Goal: Information Seeking & Learning: Learn about a topic

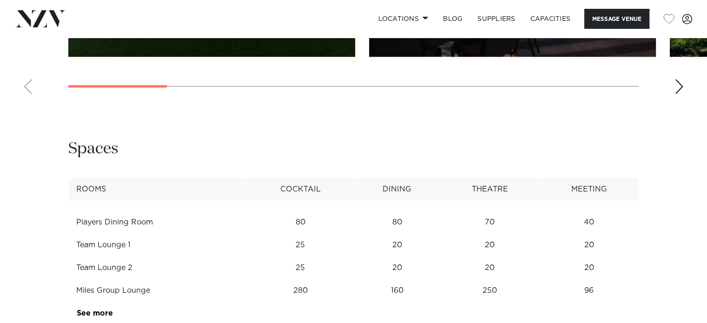
scroll to position [1208, 0]
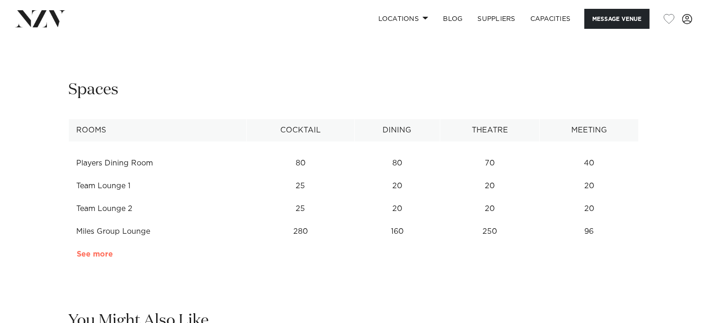
click at [104, 251] on link "See more" at bounding box center [113, 254] width 73 height 7
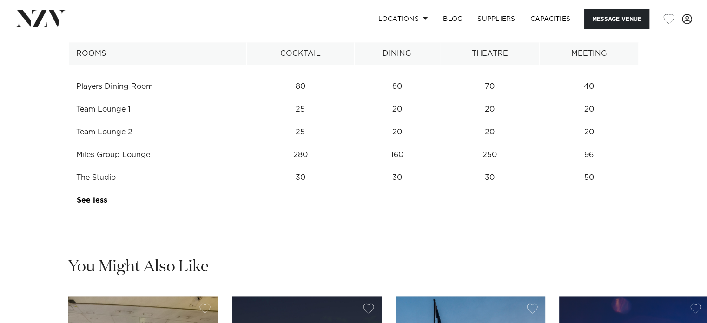
scroll to position [1301, 0]
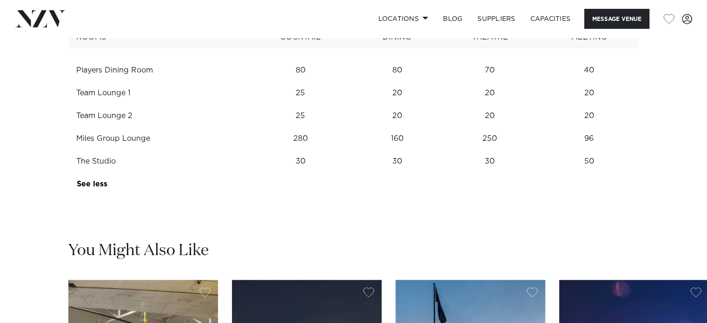
click at [113, 129] on td "Miles Group Lounge" at bounding box center [158, 138] width 178 height 23
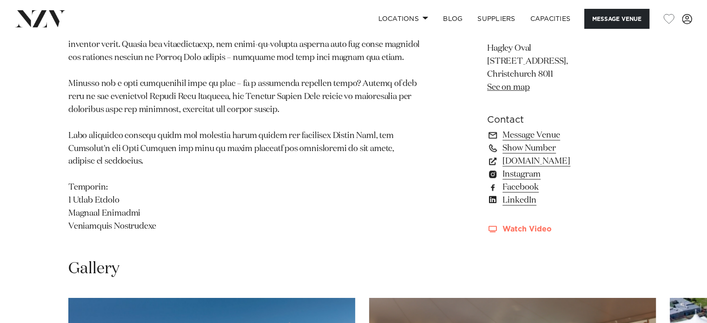
scroll to position [697, 0]
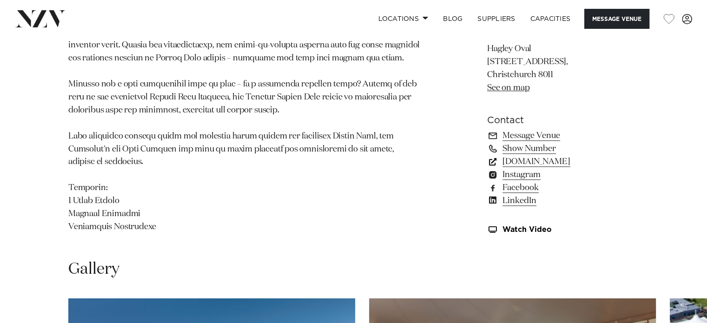
click at [565, 155] on link "[DOMAIN_NAME]" at bounding box center [563, 161] width 152 height 13
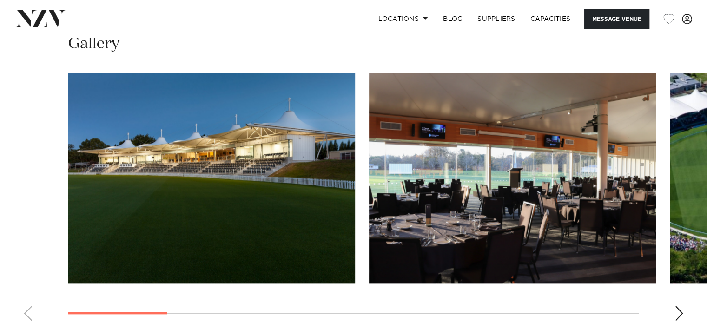
scroll to position [883, 0]
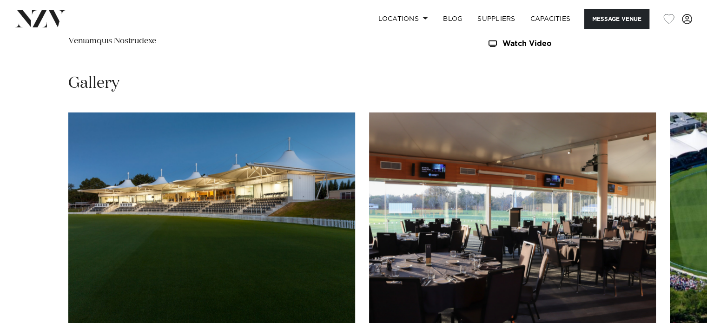
click at [571, 191] on img "2 / 11" at bounding box center [512, 217] width 287 height 211
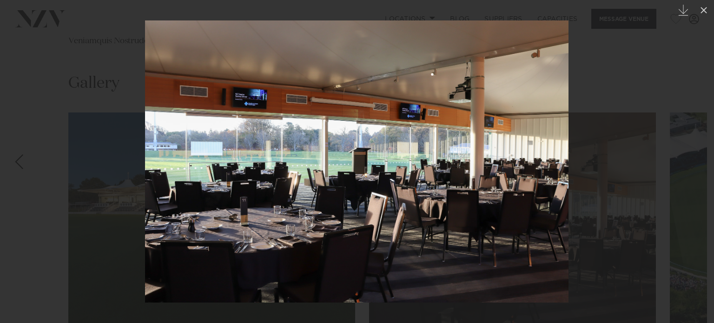
click at [620, 165] on div at bounding box center [357, 161] width 714 height 323
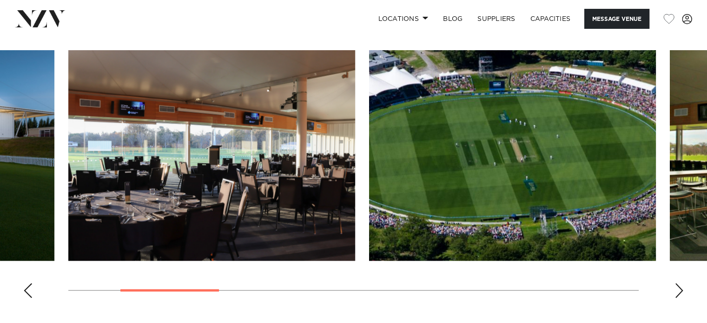
scroll to position [930, 0]
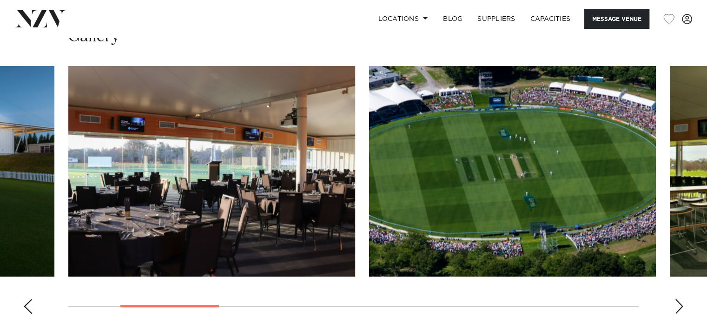
click at [679, 299] on div "Next slide" at bounding box center [678, 306] width 9 height 15
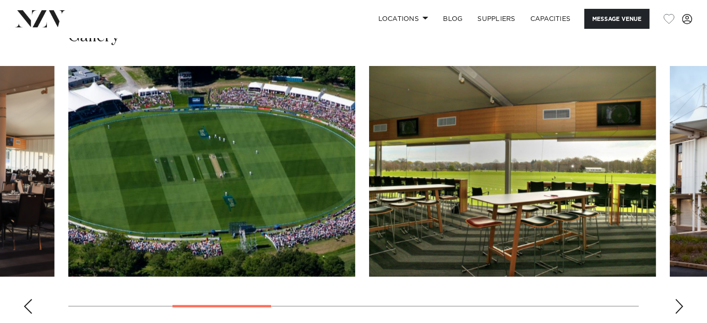
click at [679, 299] on div "Next slide" at bounding box center [678, 306] width 9 height 15
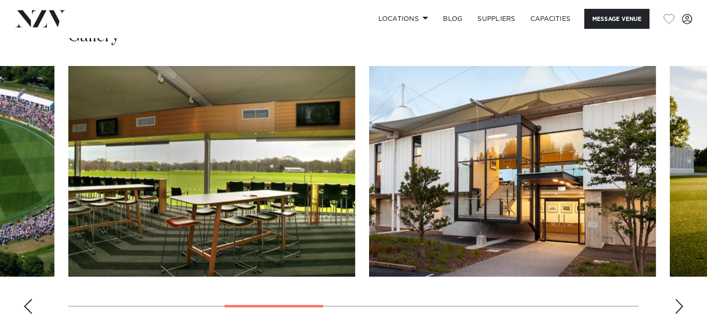
click at [679, 299] on div "Next slide" at bounding box center [678, 306] width 9 height 15
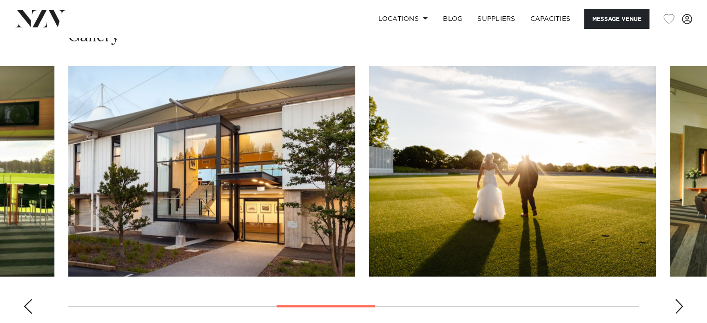
click at [679, 299] on div "Next slide" at bounding box center [678, 306] width 9 height 15
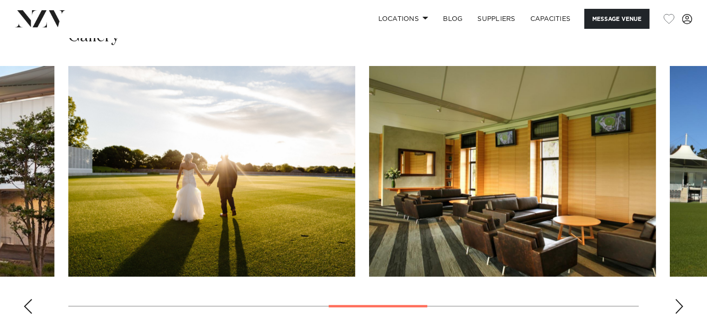
click at [679, 299] on div "Next slide" at bounding box center [678, 306] width 9 height 15
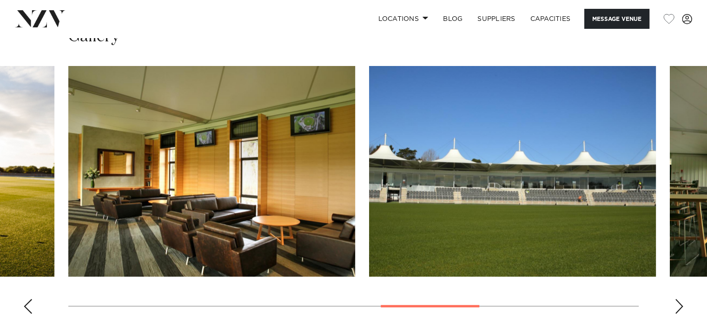
click at [679, 299] on div "Next slide" at bounding box center [678, 306] width 9 height 15
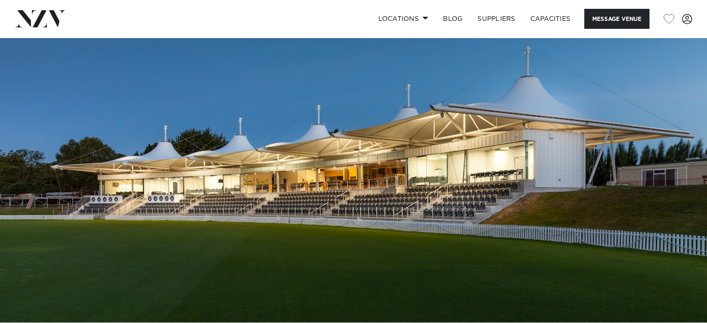
scroll to position [372, 0]
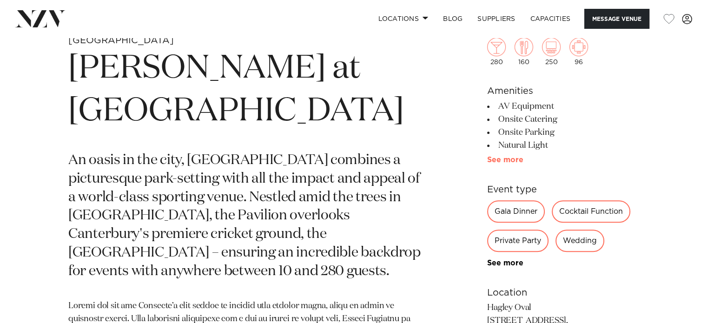
click at [515, 161] on link "See more" at bounding box center [523, 159] width 73 height 7
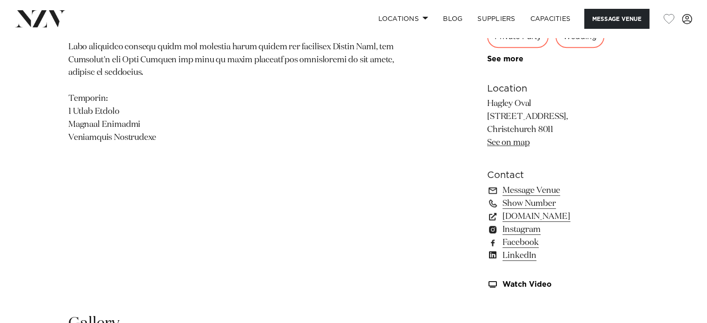
scroll to position [837, 0]
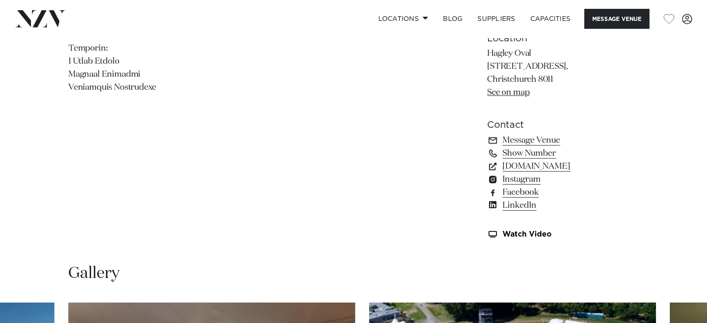
click at [521, 94] on link "See on map" at bounding box center [508, 92] width 42 height 8
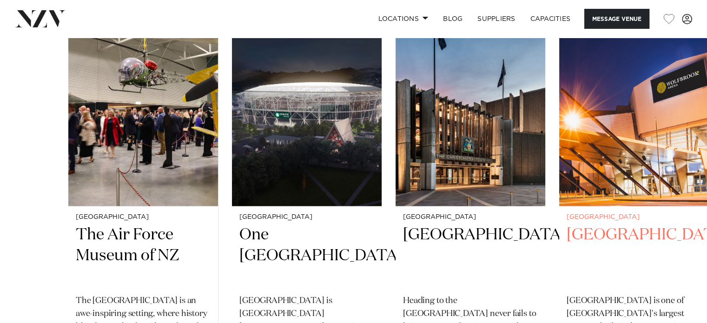
scroll to position [1906, 0]
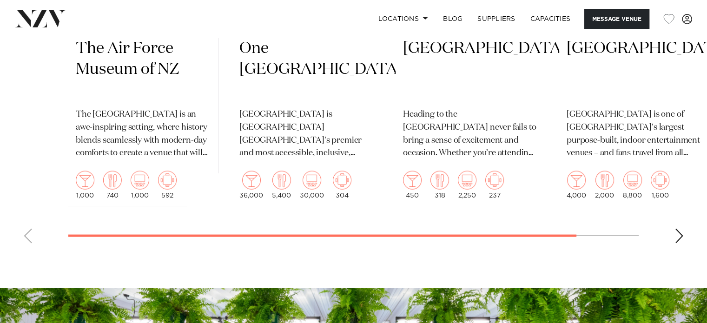
click at [677, 235] on div "Next slide" at bounding box center [678, 236] width 9 height 15
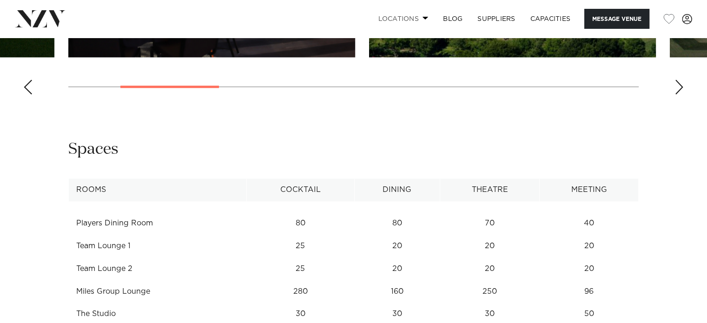
click at [403, 16] on link "Locations" at bounding box center [402, 19] width 65 height 20
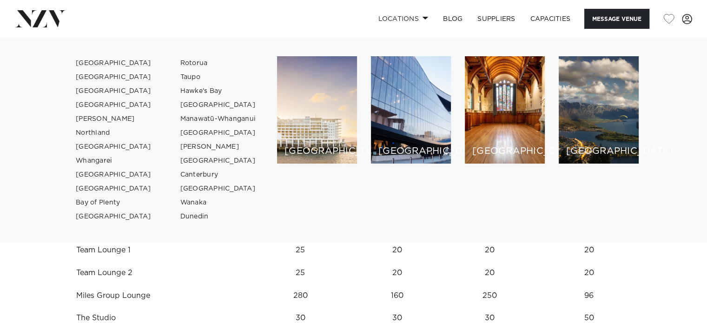
scroll to position [1288, 0]
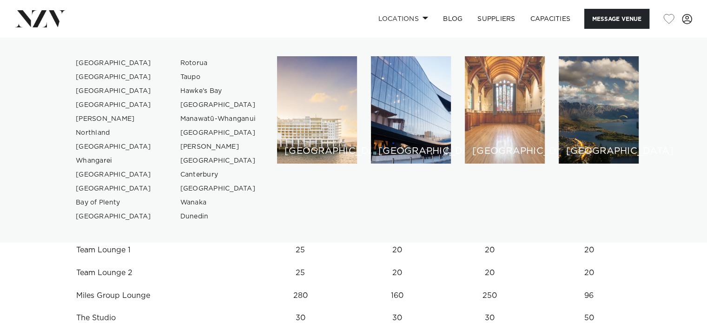
click at [512, 124] on div "[GEOGRAPHIC_DATA]" at bounding box center [505, 109] width 80 height 107
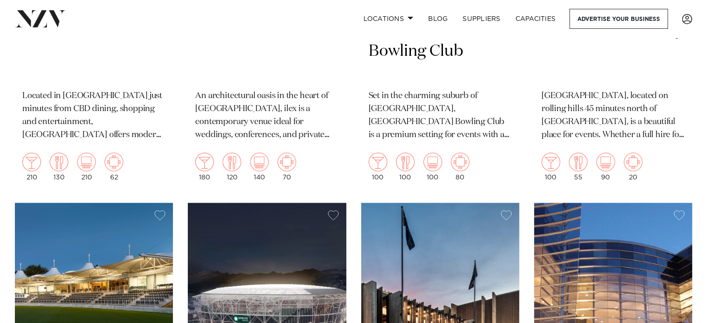
scroll to position [1755, 0]
